Goal: Task Accomplishment & Management: Use online tool/utility

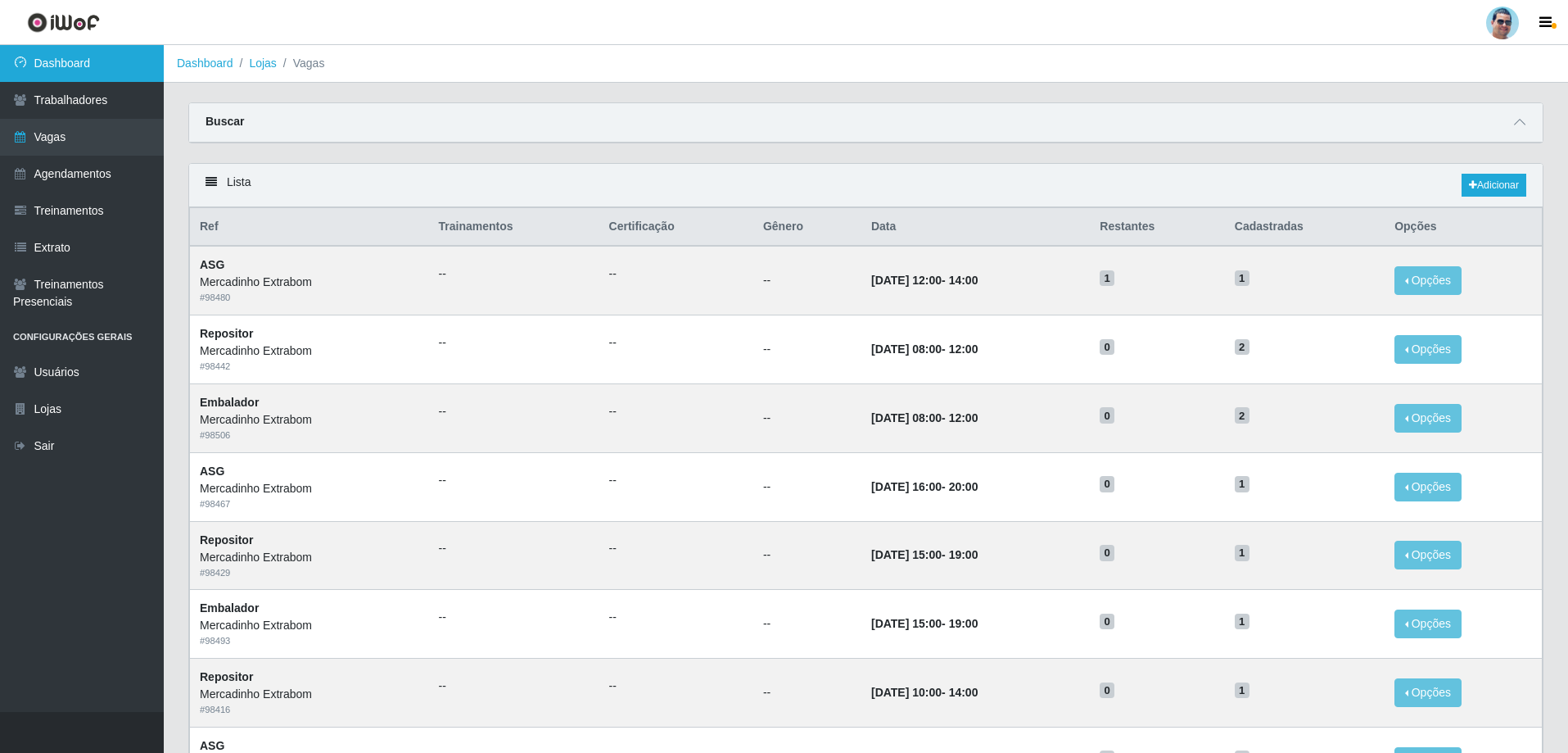
click at [142, 65] on link "Dashboard" at bounding box center [82, 64] width 164 height 37
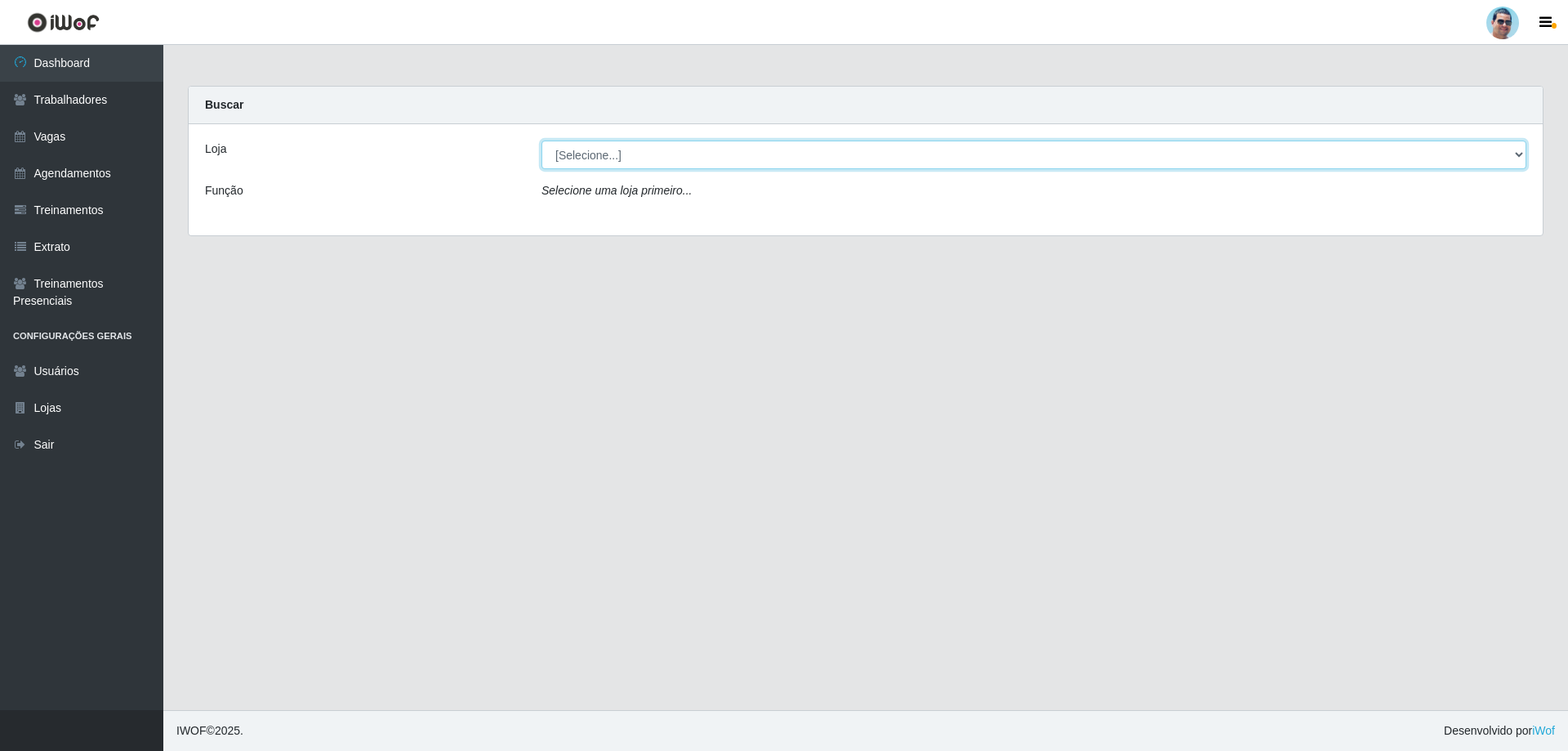
click at [732, 165] on select "[Selecione...] Mercadinho Extrabom" at bounding box center [1034, 155] width 985 height 28
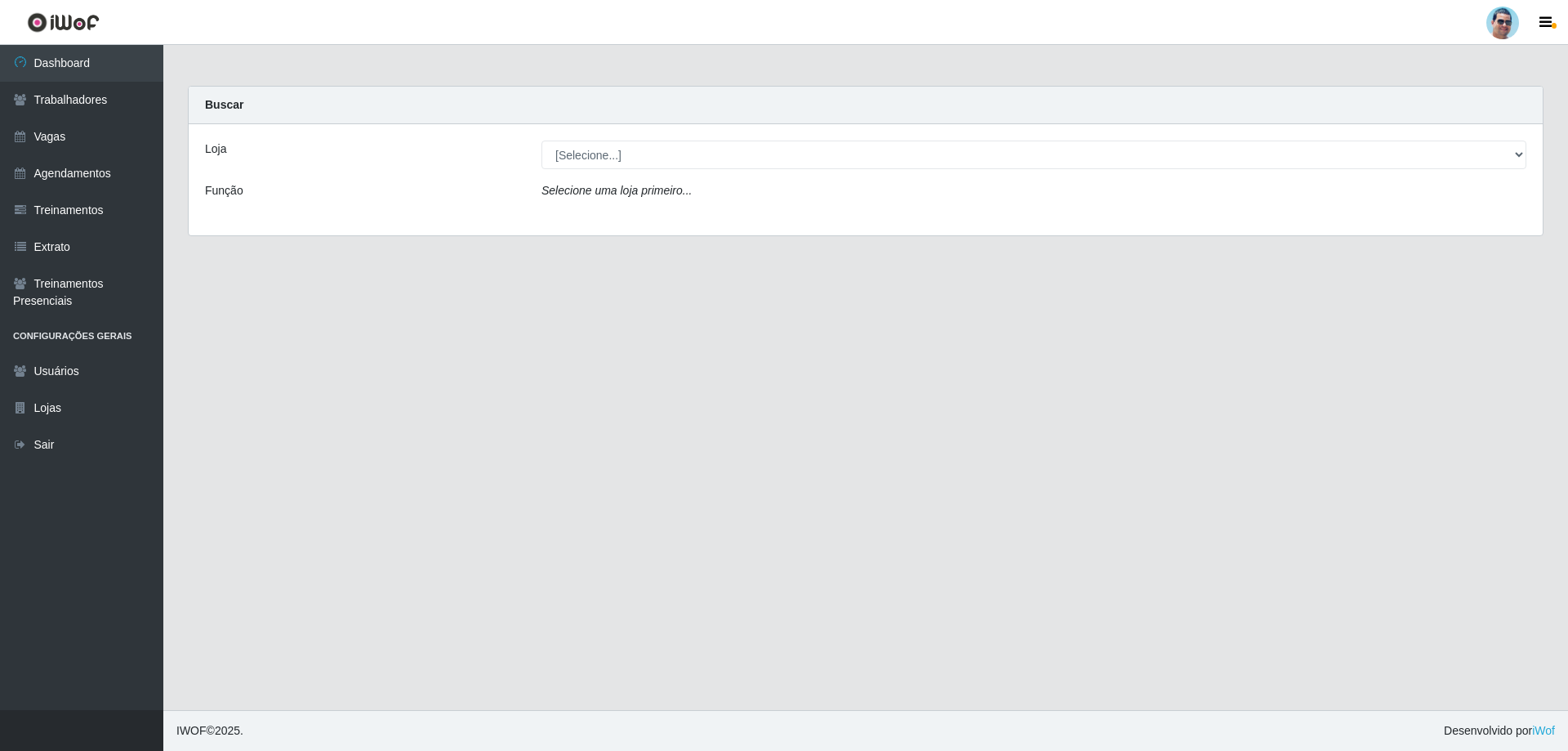
click at [738, 222] on div "Loja [Selecione...] Mercadinho Extrabom Função Selecione [PERSON_NAME] primeiro…" at bounding box center [865, 180] width 1354 height 111
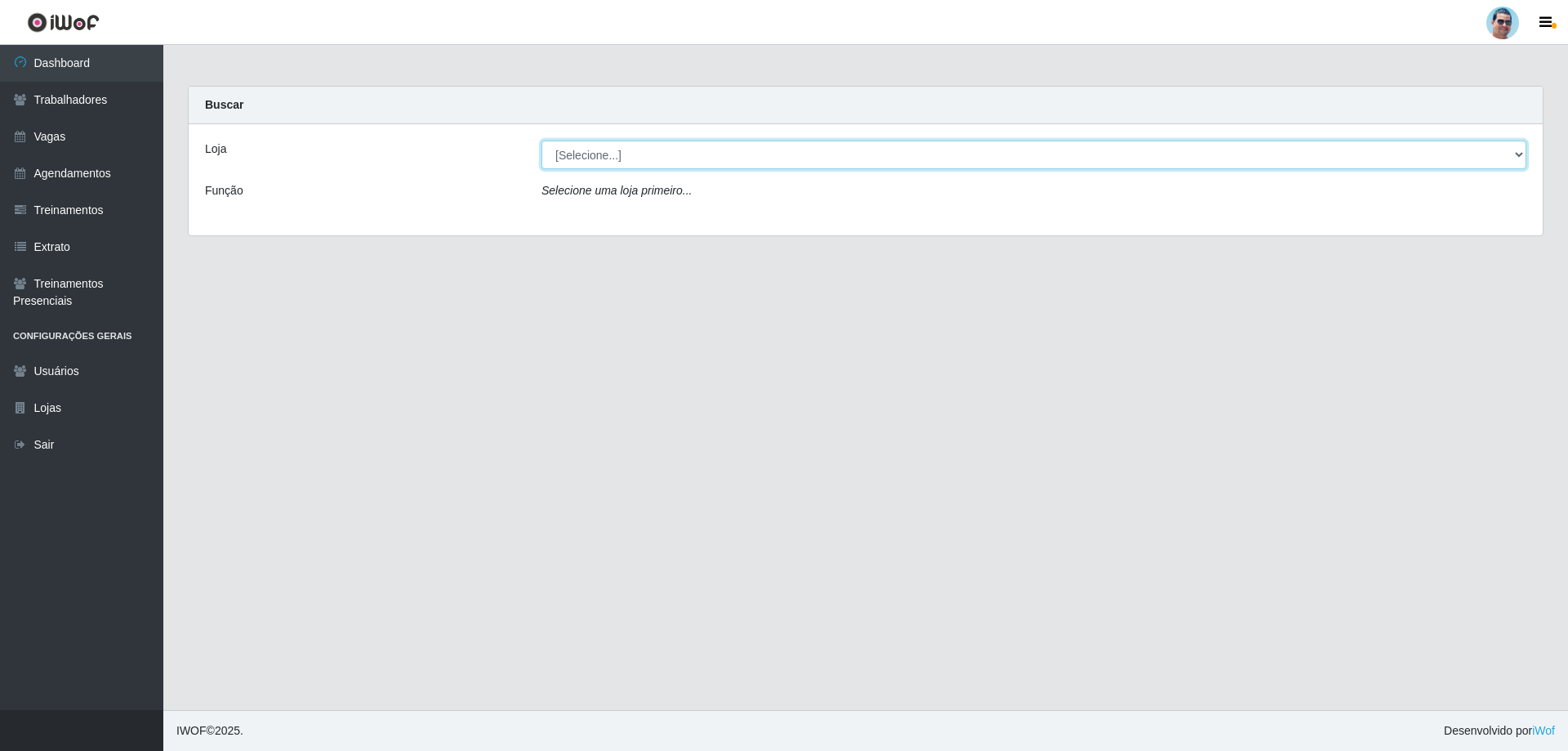
drag, startPoint x: 757, startPoint y: 157, endPoint x: 757, endPoint y: 168, distance: 11.0
click at [757, 157] on select "[Selecione...] Mercadinho Extrabom" at bounding box center [1034, 155] width 985 height 28
select select "175"
click at [541, 141] on select "[Selecione...] Mercadinho Extrabom" at bounding box center [1034, 155] width 985 height 28
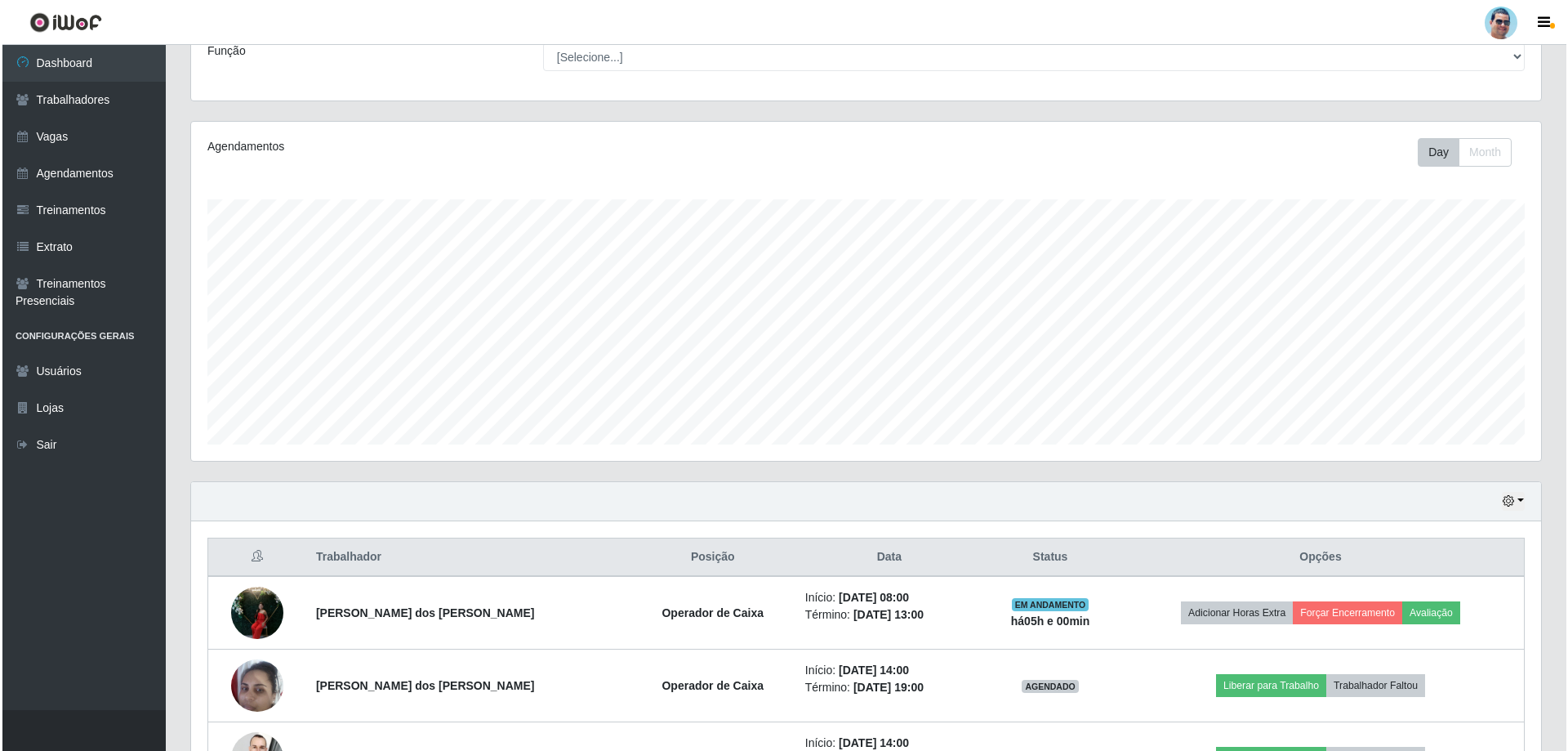
scroll to position [245, 0]
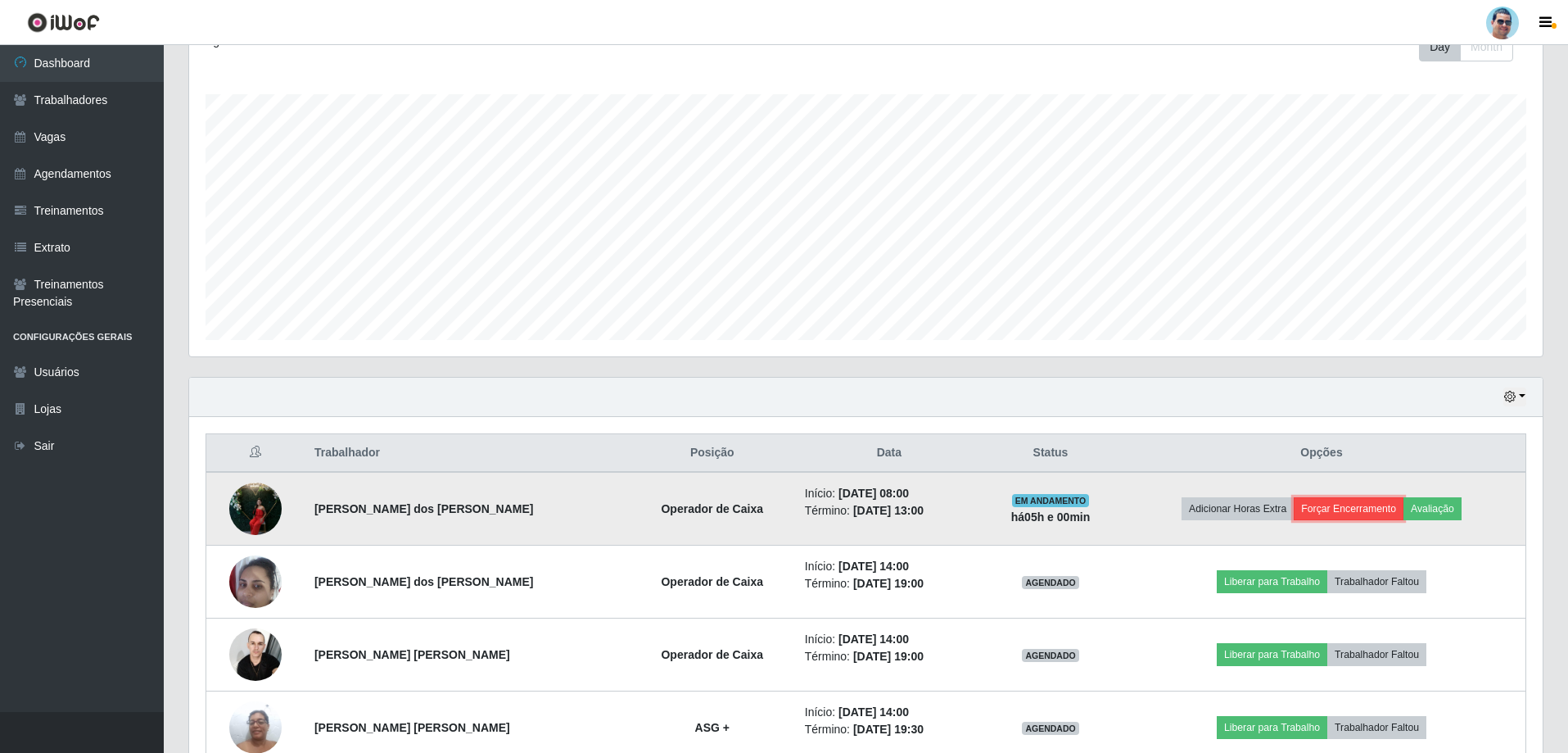
click at [1343, 516] on button "Forçar Encerramento" at bounding box center [1348, 509] width 110 height 23
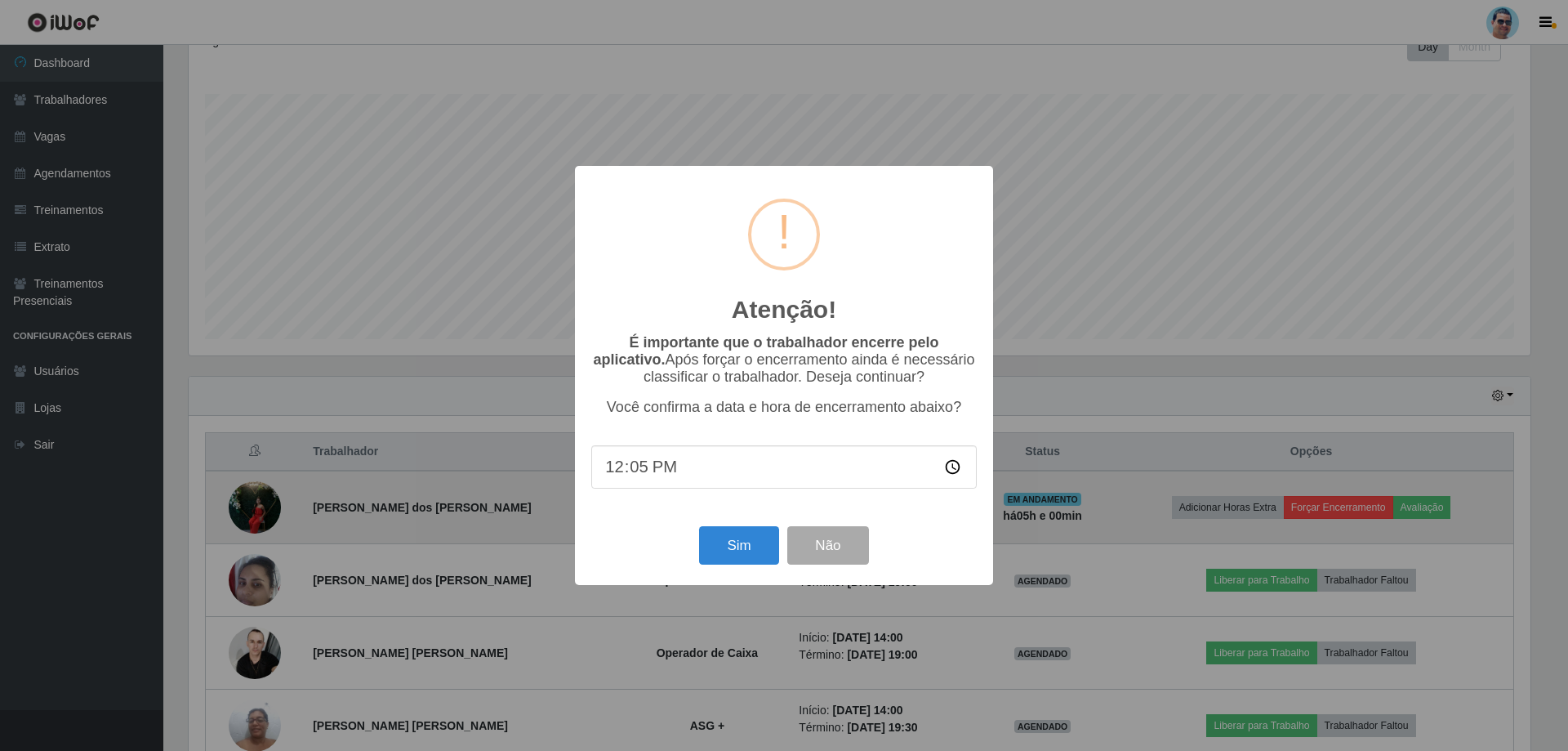
type input "12:59"
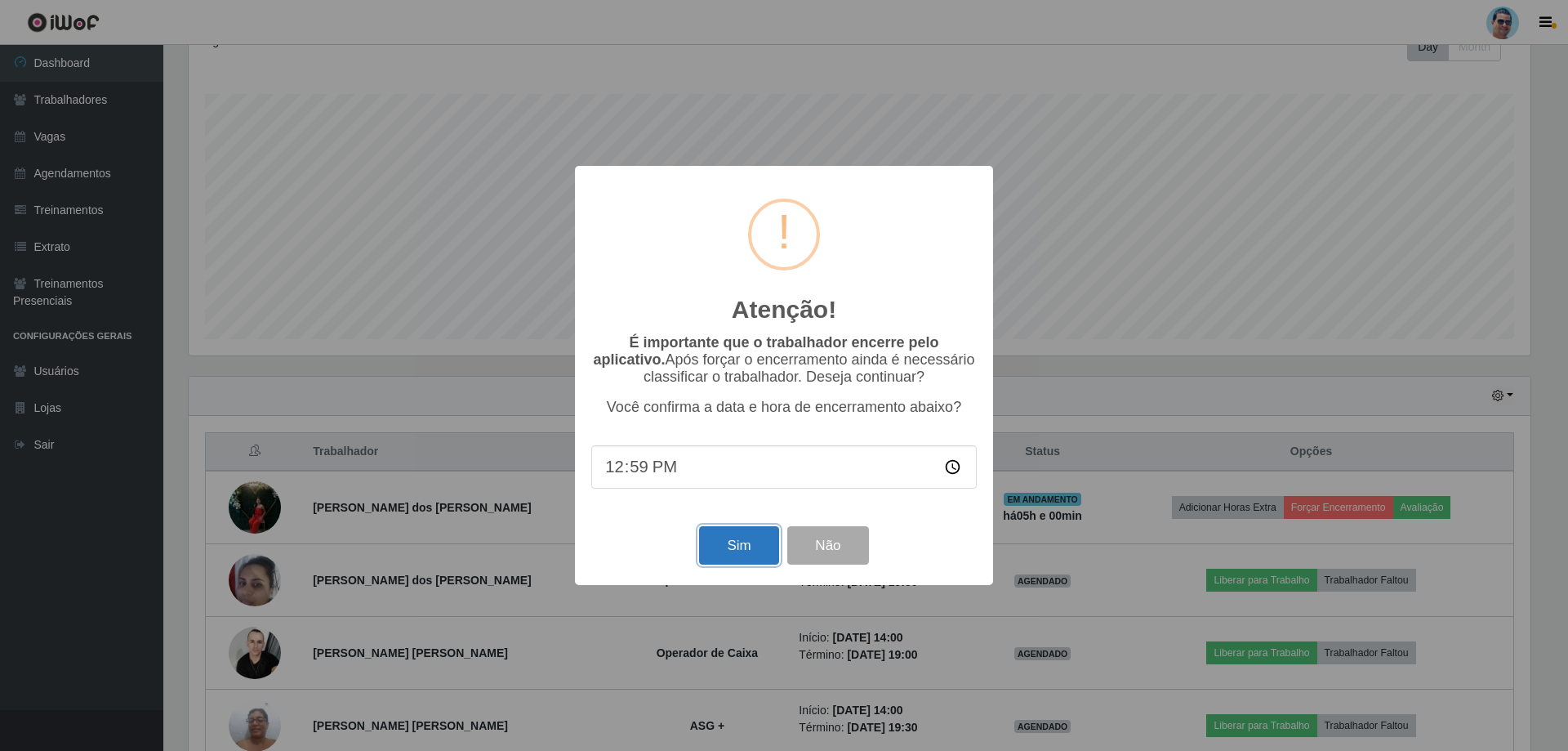
click at [731, 551] on button "Sim" at bounding box center [739, 545] width 80 height 38
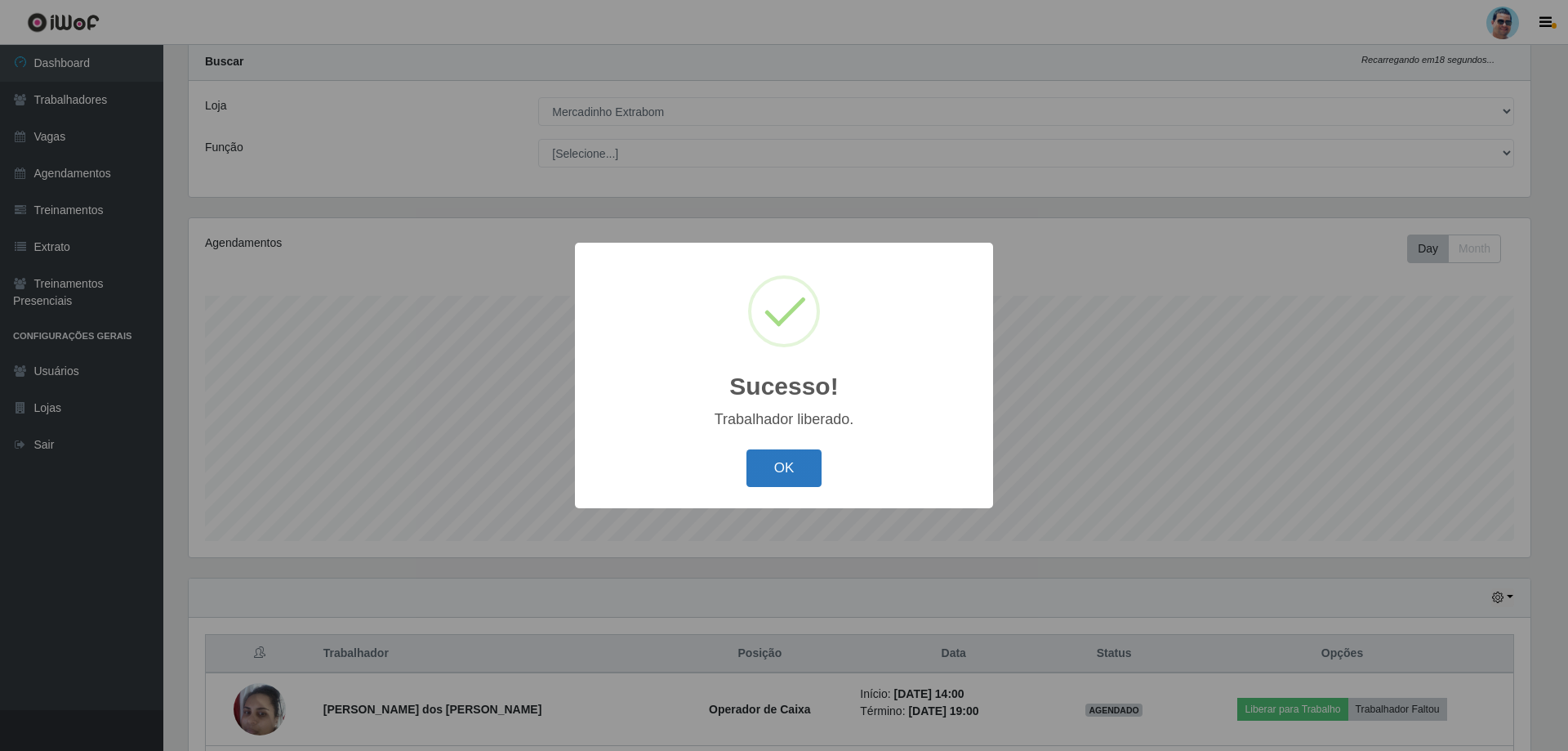
click at [774, 461] on button "OK" at bounding box center [784, 468] width 76 height 38
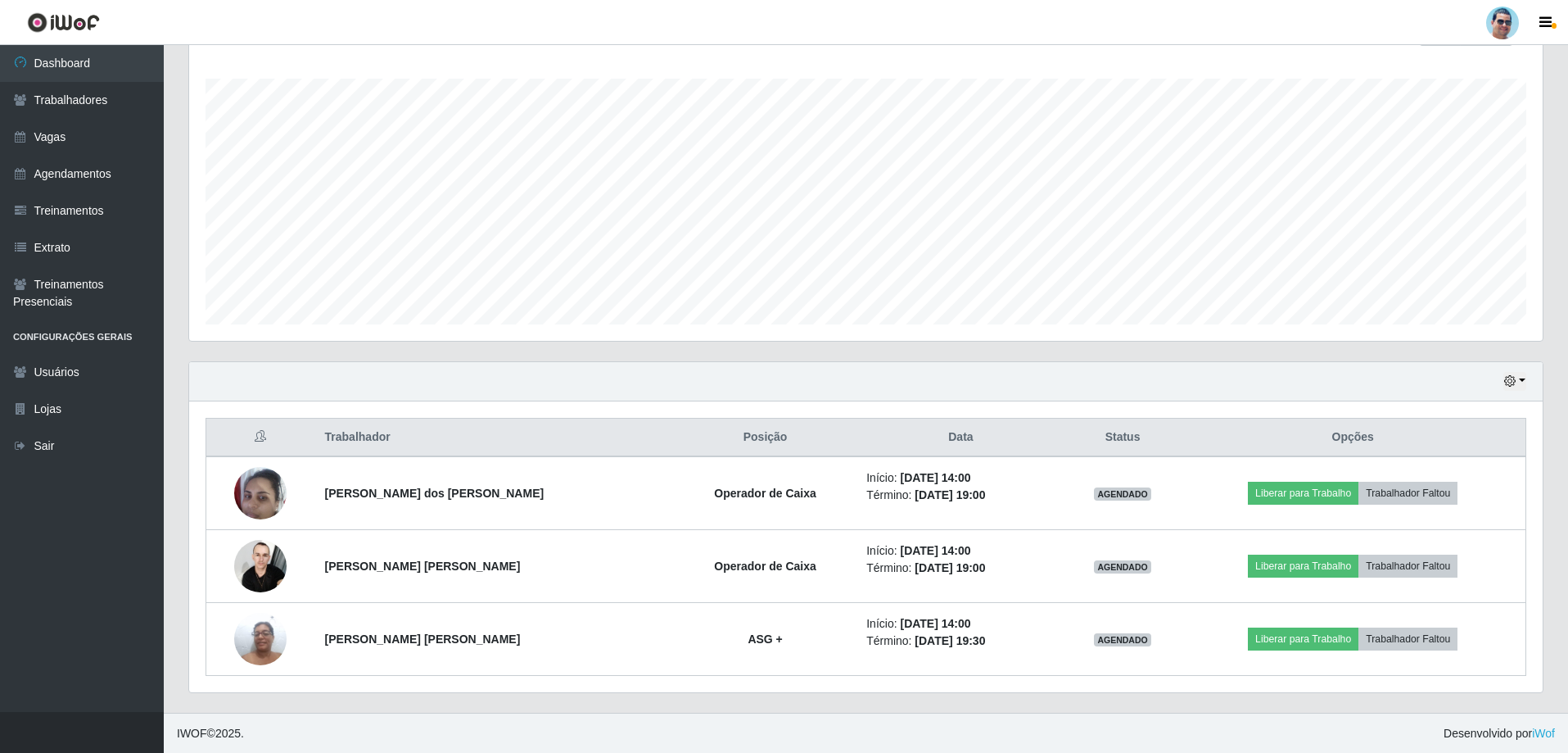
scroll to position [263, 0]
